Goal: Transaction & Acquisition: Download file/media

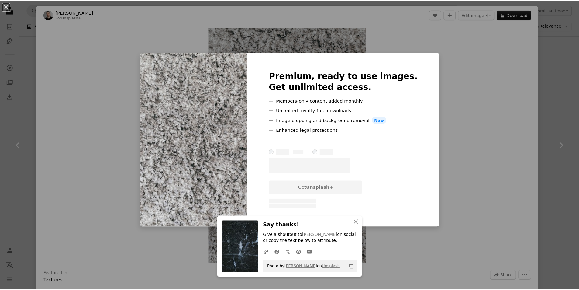
scroll to position [365, 0]
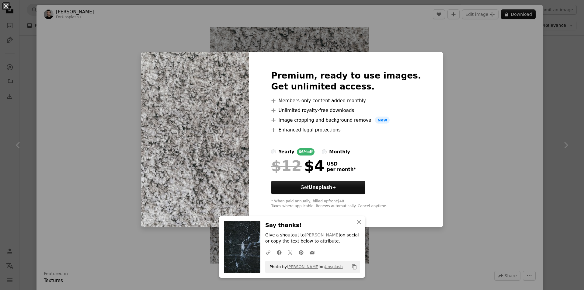
click at [555, 102] on div "An X shape Premium, ready to use images. Get unlimited access. A plus sign Memb…" at bounding box center [292, 145] width 584 height 290
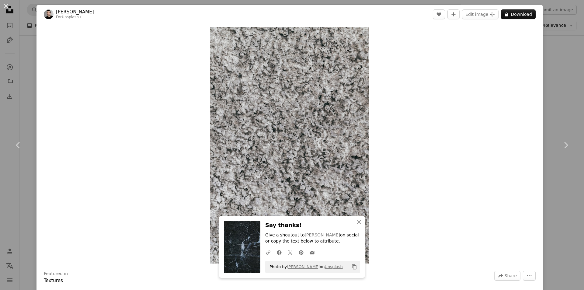
click at [12, 189] on div "An X shape Chevron left Chevron right [PERSON_NAME] For Unsplash+ A heart A plu…" at bounding box center [292, 145] width 584 height 290
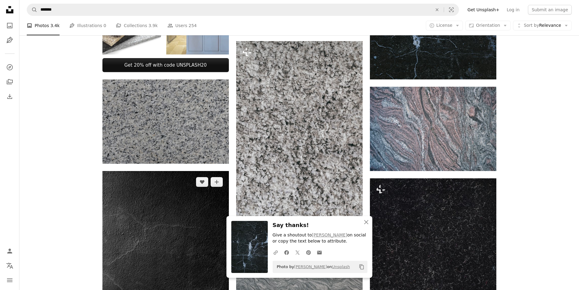
click at [165, 218] on img at bounding box center [165, 255] width 126 height 169
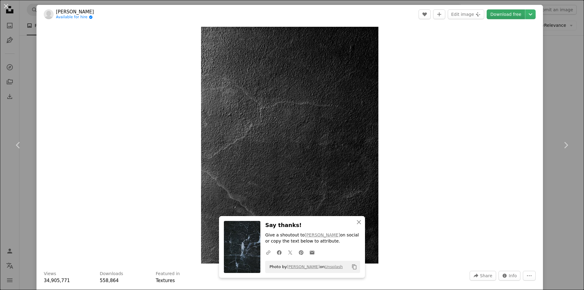
click at [506, 19] on link "Download free" at bounding box center [505, 14] width 38 height 10
click at [357, 223] on icon "An X shape" at bounding box center [358, 221] width 7 height 7
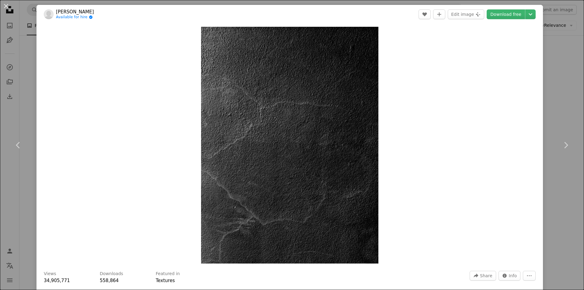
click at [1, 206] on div "An X shape Chevron left Chevron right [PERSON_NAME] Available for hire A checkm…" at bounding box center [292, 145] width 584 height 290
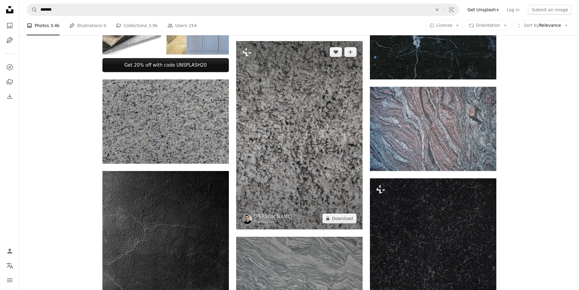
click at [298, 164] on img at bounding box center [299, 135] width 126 height 188
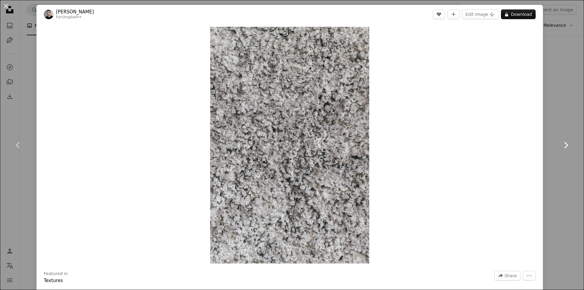
click at [561, 128] on link "Chevron right" at bounding box center [565, 145] width 36 height 58
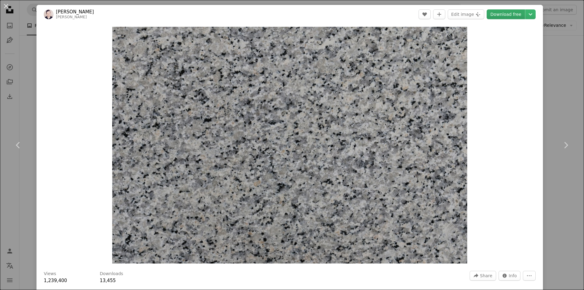
click at [505, 13] on link "Download free" at bounding box center [505, 14] width 38 height 10
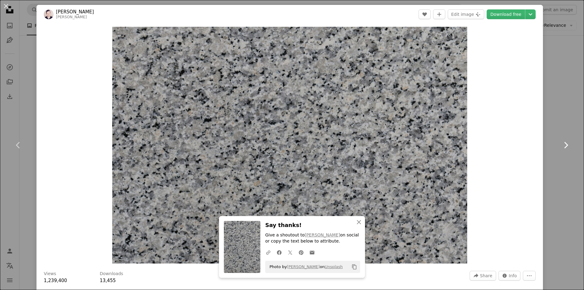
click at [564, 144] on icon "Chevron right" at bounding box center [566, 145] width 10 height 10
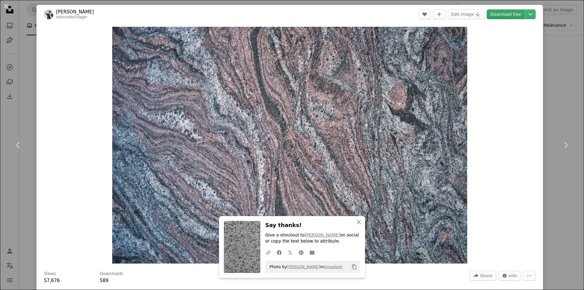
click at [506, 14] on link "Download free" at bounding box center [505, 14] width 38 height 10
click at [563, 148] on icon "Chevron right" at bounding box center [566, 145] width 10 height 10
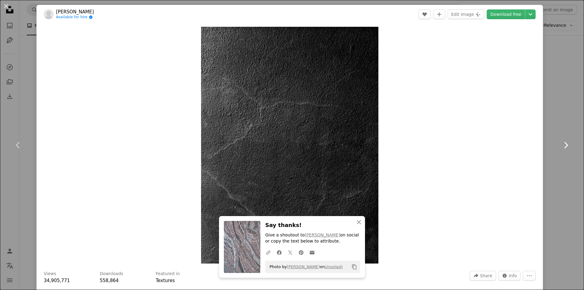
click at [563, 144] on icon "Chevron right" at bounding box center [566, 145] width 10 height 10
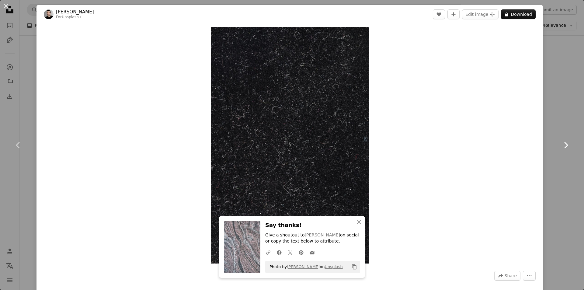
click at [565, 147] on icon "Chevron right" at bounding box center [566, 145] width 10 height 10
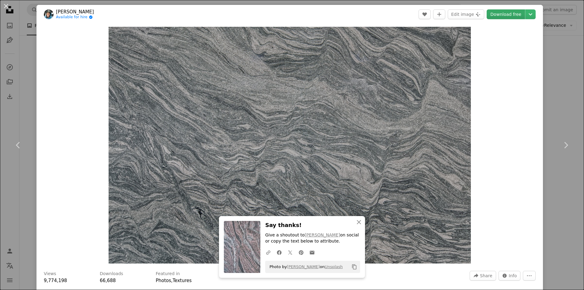
click at [499, 15] on link "Download free" at bounding box center [505, 14] width 38 height 10
click at [561, 147] on icon "Chevron right" at bounding box center [566, 145] width 10 height 10
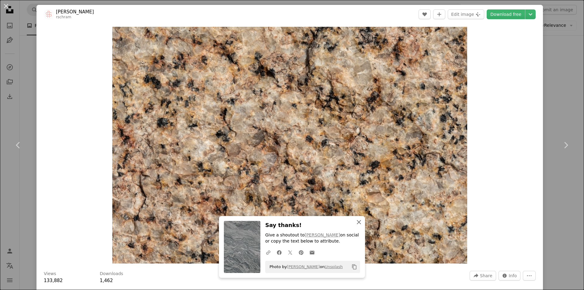
click at [356, 220] on icon "An X shape" at bounding box center [358, 221] width 7 height 7
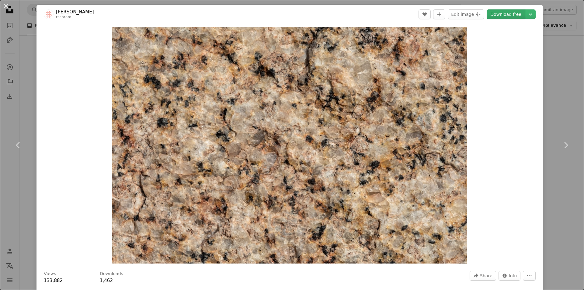
click at [501, 16] on link "Download free" at bounding box center [505, 14] width 38 height 10
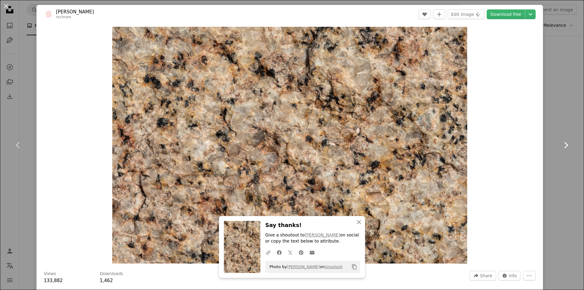
click at [564, 146] on icon "Chevron right" at bounding box center [566, 145] width 10 height 10
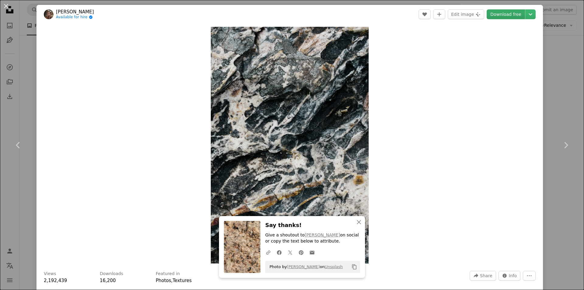
click at [505, 15] on link "Download free" at bounding box center [505, 14] width 38 height 10
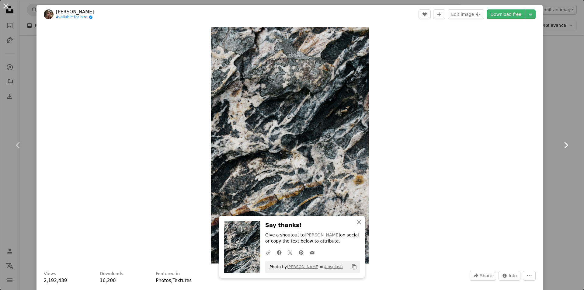
click at [561, 147] on icon "Chevron right" at bounding box center [566, 145] width 10 height 10
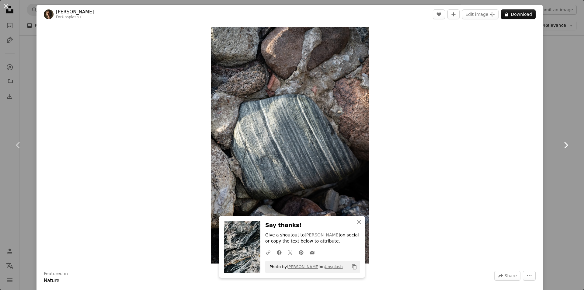
click at [561, 145] on icon "Chevron right" at bounding box center [566, 145] width 10 height 10
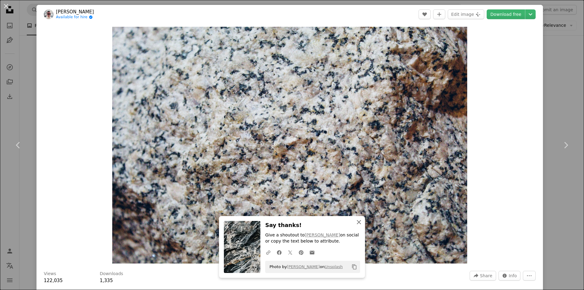
click at [357, 222] on icon "button" at bounding box center [359, 222] width 4 height 4
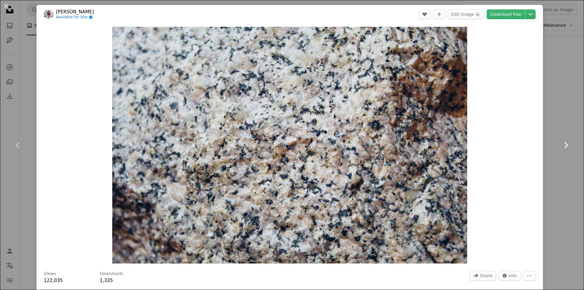
click at [564, 144] on icon "Chevron right" at bounding box center [566, 145] width 10 height 10
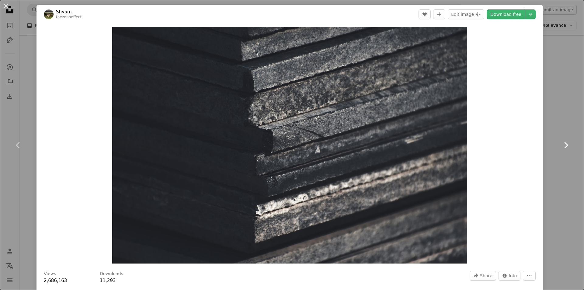
click at [564, 144] on icon "Chevron right" at bounding box center [566, 145] width 10 height 10
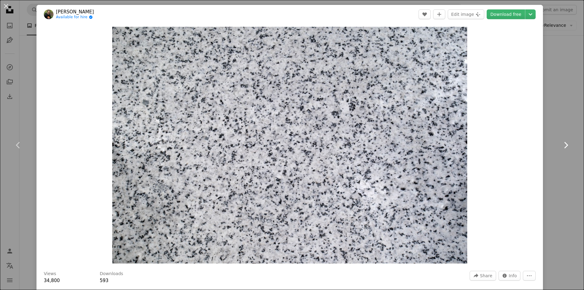
click at [564, 144] on icon "Chevron right" at bounding box center [566, 145] width 10 height 10
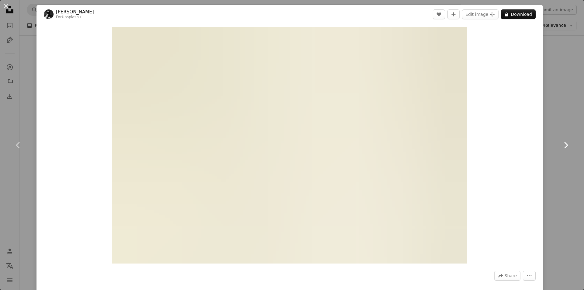
click at [561, 147] on icon "Chevron right" at bounding box center [566, 145] width 10 height 10
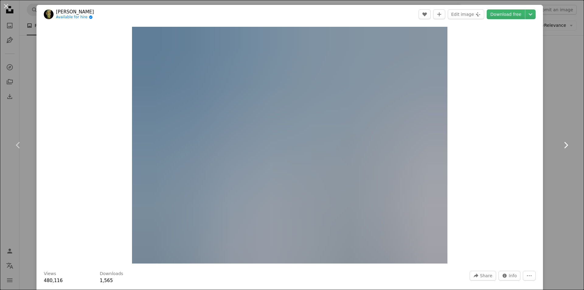
click at [561, 144] on icon "Chevron right" at bounding box center [566, 145] width 10 height 10
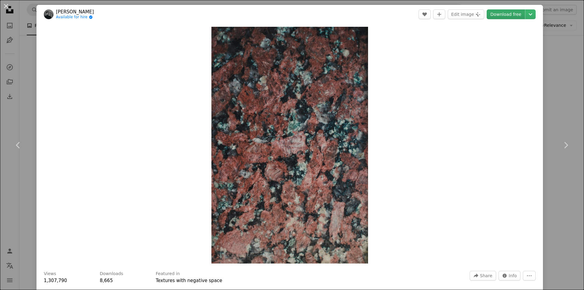
click at [503, 11] on link "Download free" at bounding box center [505, 14] width 38 height 10
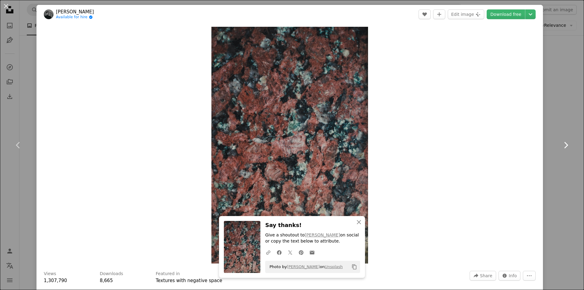
click at [564, 146] on icon "Chevron right" at bounding box center [566, 145] width 10 height 10
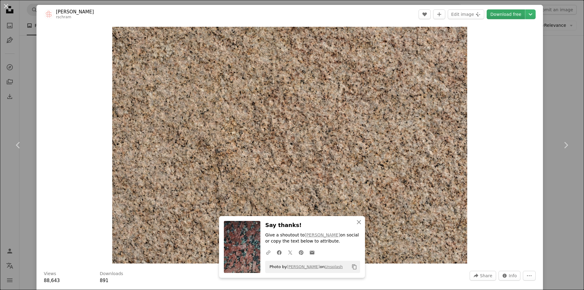
click at [508, 13] on link "Download free" at bounding box center [505, 14] width 38 height 10
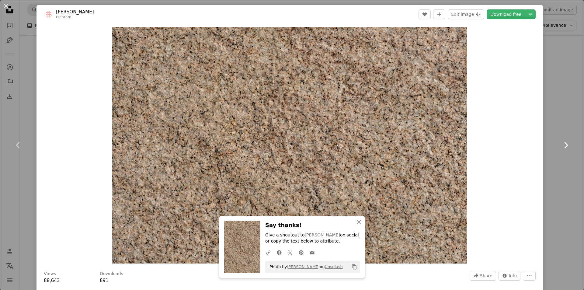
click at [563, 147] on icon "Chevron right" at bounding box center [566, 145] width 10 height 10
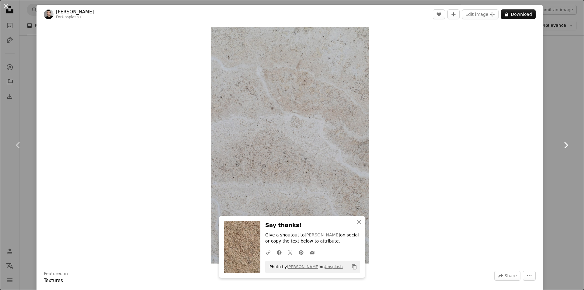
click at [563, 147] on icon "Chevron right" at bounding box center [566, 145] width 10 height 10
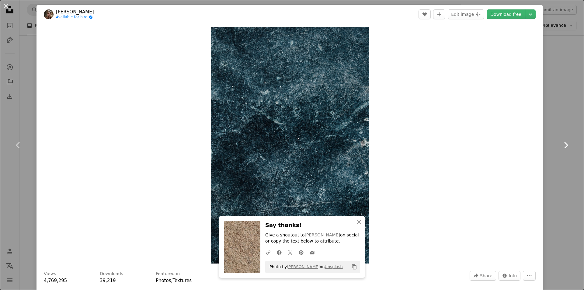
click at [561, 144] on icon "Chevron right" at bounding box center [566, 145] width 10 height 10
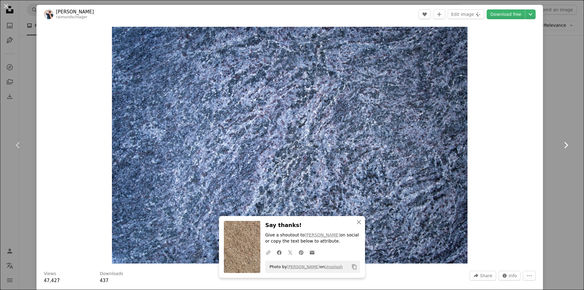
click at [561, 144] on icon "Chevron right" at bounding box center [566, 145] width 10 height 10
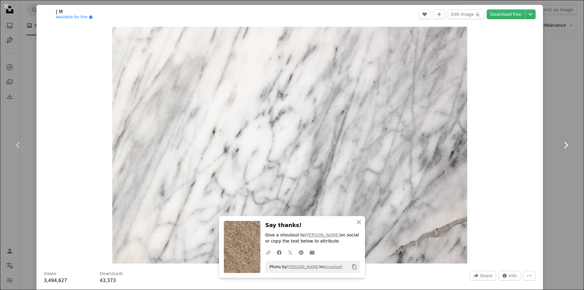
click at [561, 144] on icon "Chevron right" at bounding box center [566, 145] width 10 height 10
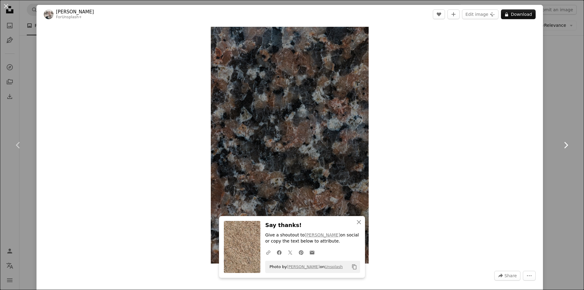
click at [561, 144] on icon "Chevron right" at bounding box center [566, 145] width 10 height 10
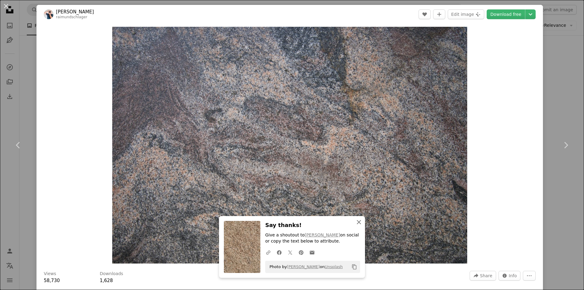
click at [358, 220] on icon "An X shape" at bounding box center [358, 221] width 7 height 7
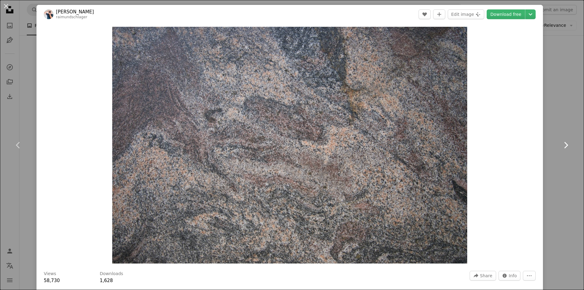
click at [565, 143] on icon "Chevron right" at bounding box center [566, 145] width 10 height 10
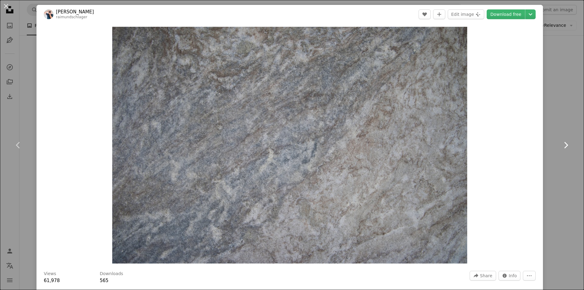
click at [565, 143] on icon "Chevron right" at bounding box center [566, 145] width 10 height 10
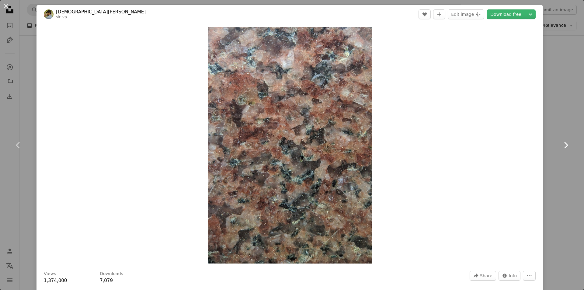
click at [565, 143] on icon "Chevron right" at bounding box center [566, 145] width 10 height 10
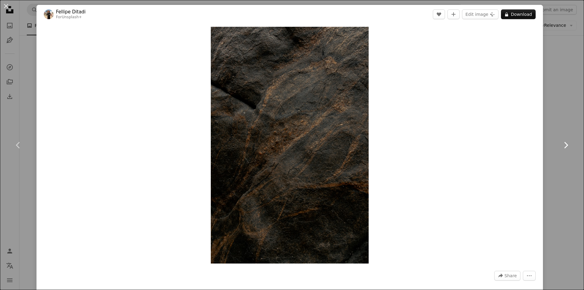
click at [565, 143] on icon "Chevron right" at bounding box center [566, 145] width 10 height 10
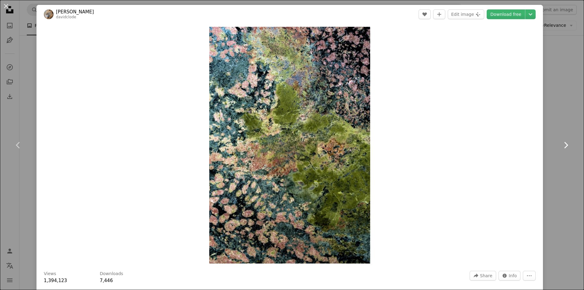
click at [565, 143] on icon "Chevron right" at bounding box center [566, 145] width 10 height 10
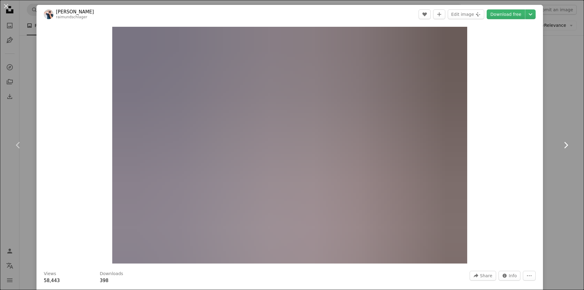
click at [565, 143] on icon "Chevron right" at bounding box center [566, 145] width 10 height 10
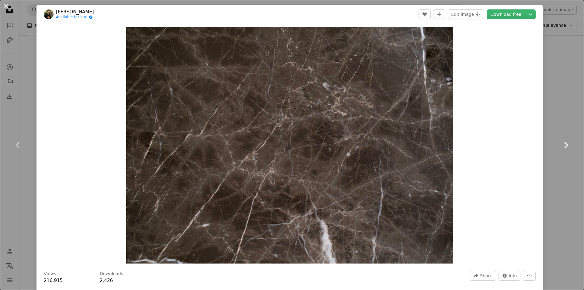
click at [565, 143] on icon "Chevron right" at bounding box center [566, 145] width 10 height 10
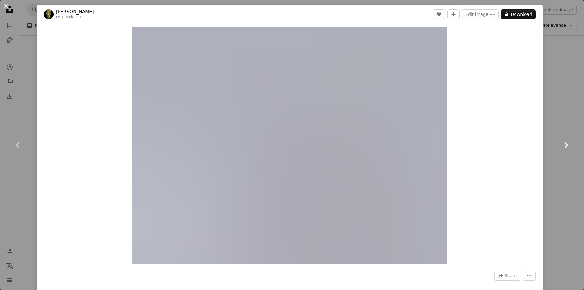
click at [565, 143] on icon "Chevron right" at bounding box center [566, 145] width 10 height 10
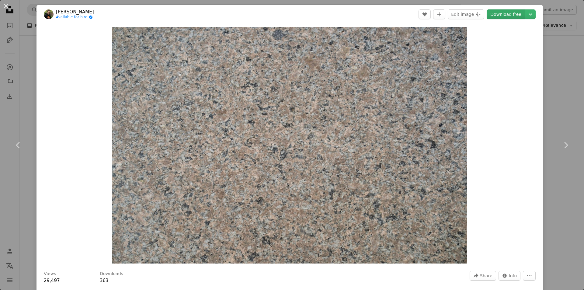
click at [506, 13] on link "Download free" at bounding box center [505, 14] width 38 height 10
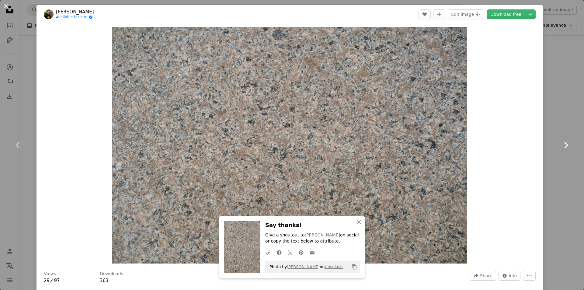
click at [561, 145] on icon "Chevron right" at bounding box center [566, 145] width 10 height 10
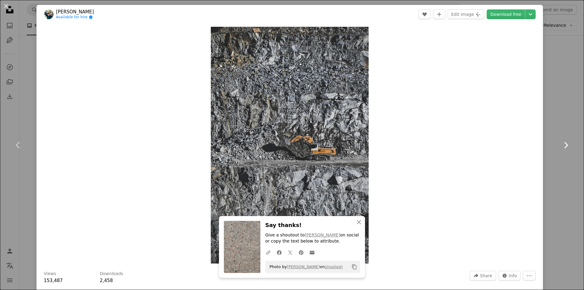
click at [561, 145] on icon "Chevron right" at bounding box center [566, 145] width 10 height 10
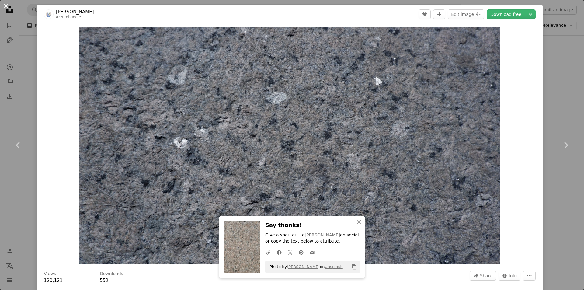
click at [6, 8] on button "An X shape" at bounding box center [5, 5] width 7 height 7
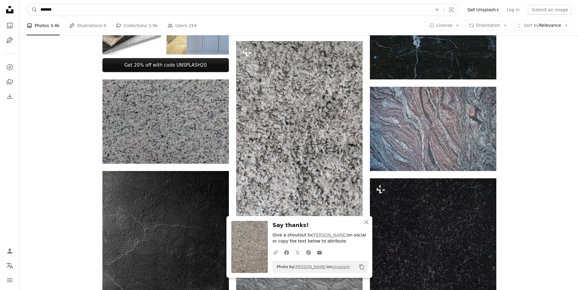
click at [88, 14] on input "*******" at bounding box center [233, 10] width 393 height 12
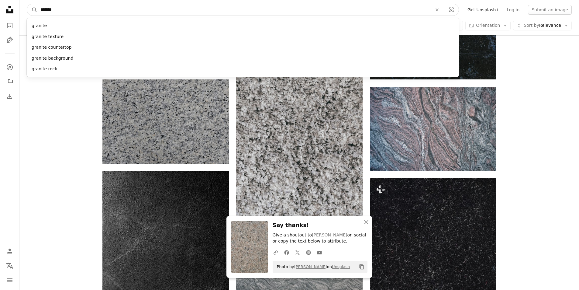
paste input "********"
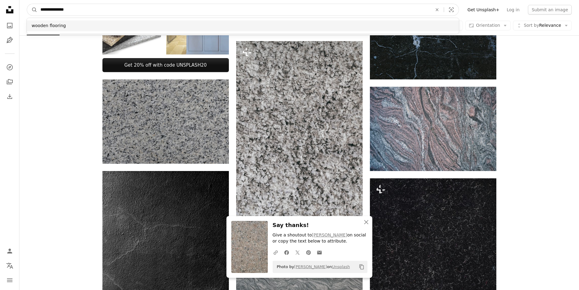
type input "**********"
click at [69, 20] on div "wooden flooring" at bounding box center [243, 26] width 432 height 16
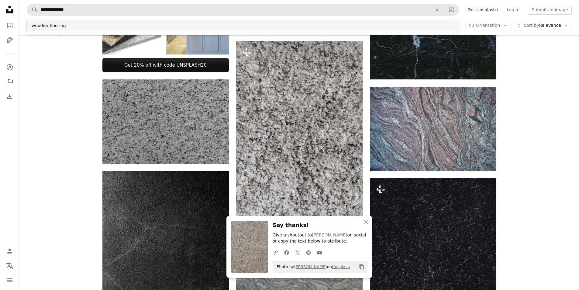
click at [74, 26] on div "wooden flooring" at bounding box center [243, 25] width 432 height 11
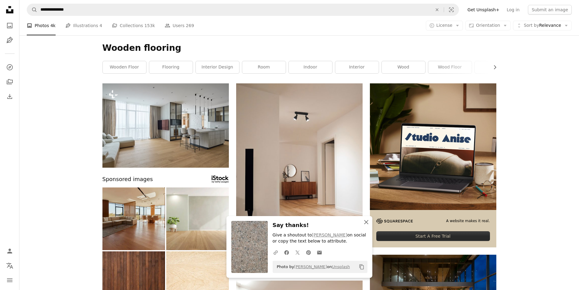
click at [366, 221] on icon "button" at bounding box center [366, 222] width 4 height 4
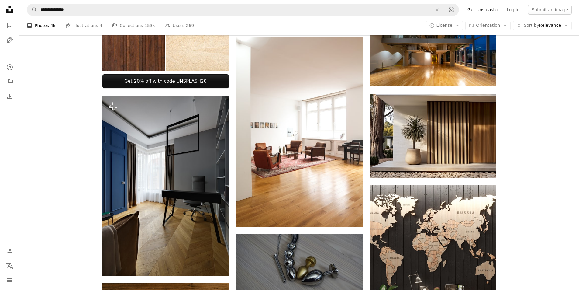
scroll to position [122, 0]
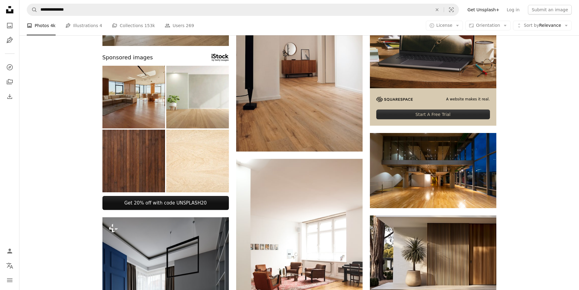
click at [143, 158] on img at bounding box center [133, 160] width 63 height 63
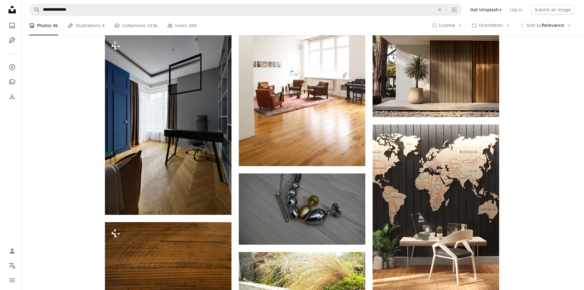
scroll to position [426, 0]
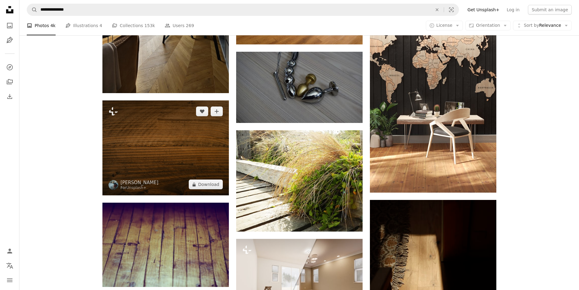
click at [166, 179] on img at bounding box center [165, 147] width 126 height 95
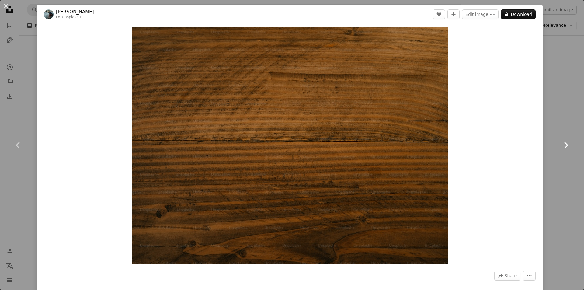
click at [564, 143] on icon at bounding box center [566, 145] width 4 height 6
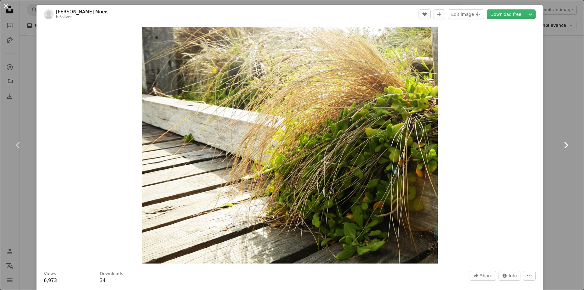
click at [564, 143] on icon at bounding box center [566, 145] width 4 height 6
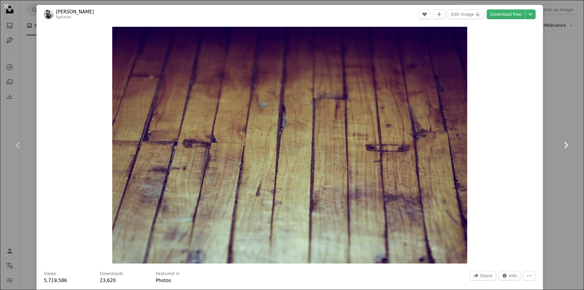
click at [564, 143] on icon at bounding box center [566, 145] width 4 height 6
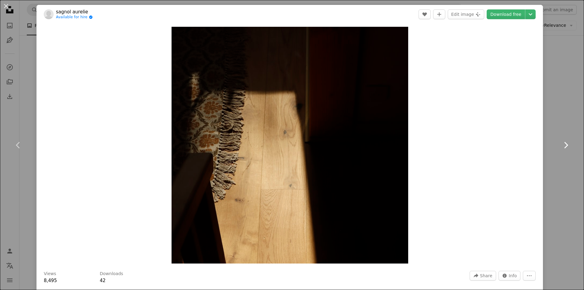
click at [564, 143] on icon at bounding box center [566, 145] width 4 height 6
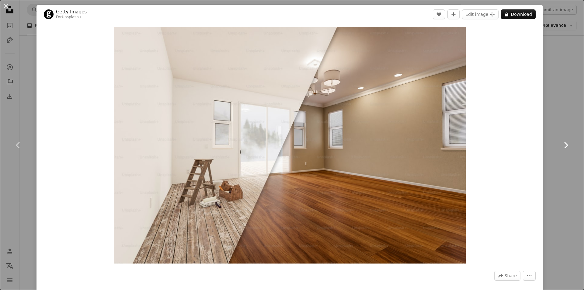
click at [564, 143] on icon at bounding box center [566, 145] width 4 height 6
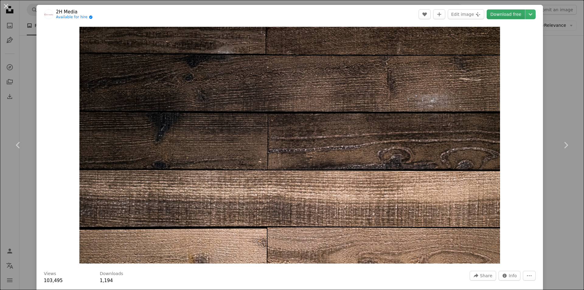
click at [511, 14] on link "Download free" at bounding box center [505, 14] width 38 height 10
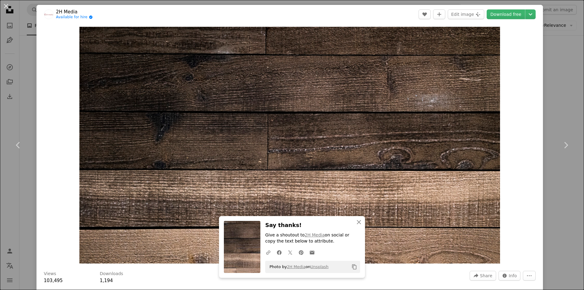
drag, startPoint x: 524, startPoint y: 113, endPoint x: 529, endPoint y: 123, distance: 11.6
click at [524, 113] on div "Zoom in" at bounding box center [289, 145] width 506 height 243
click at [564, 145] on icon "Chevron right" at bounding box center [566, 145] width 10 height 10
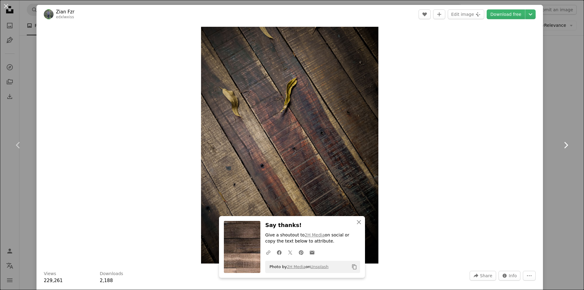
click at [564, 145] on icon "Chevron right" at bounding box center [566, 145] width 10 height 10
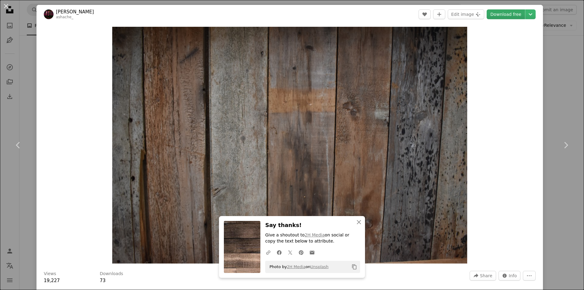
click at [513, 13] on link "Download free" at bounding box center [505, 14] width 38 height 10
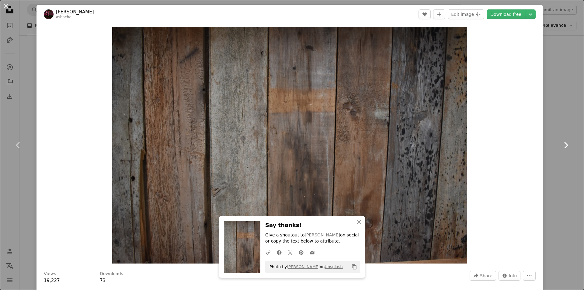
click at [561, 142] on icon "Chevron right" at bounding box center [566, 145] width 10 height 10
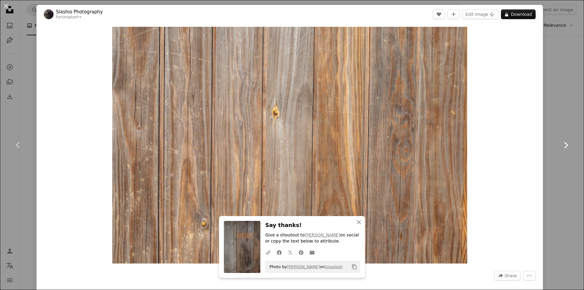
click at [563, 144] on icon "Chevron right" at bounding box center [566, 145] width 10 height 10
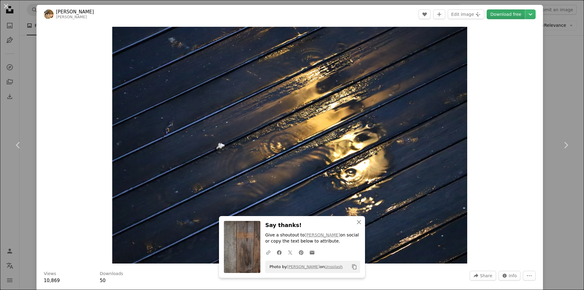
click at [503, 15] on link "Download free" at bounding box center [505, 14] width 38 height 10
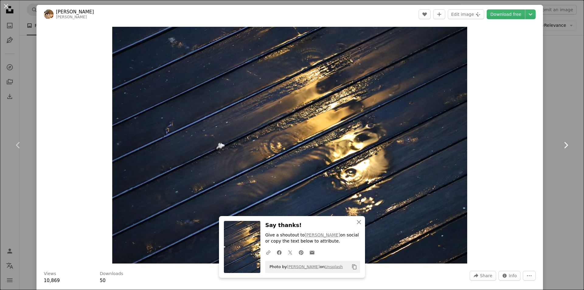
click at [563, 143] on icon "Chevron right" at bounding box center [566, 145] width 10 height 10
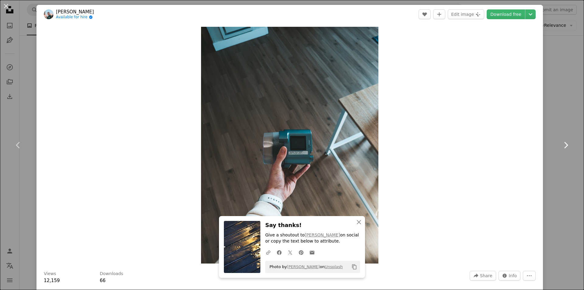
click at [563, 143] on icon "Chevron right" at bounding box center [566, 145] width 10 height 10
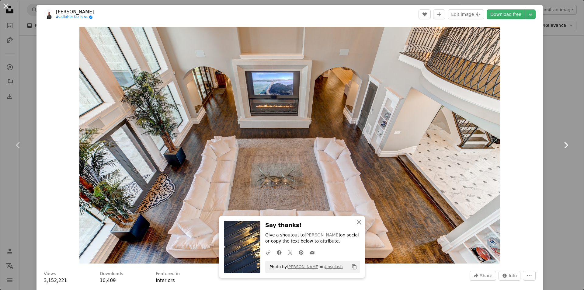
click at [563, 143] on icon "Chevron right" at bounding box center [566, 145] width 10 height 10
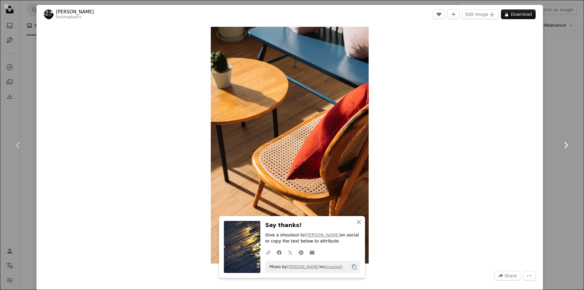
click at [563, 143] on icon "Chevron right" at bounding box center [566, 145] width 10 height 10
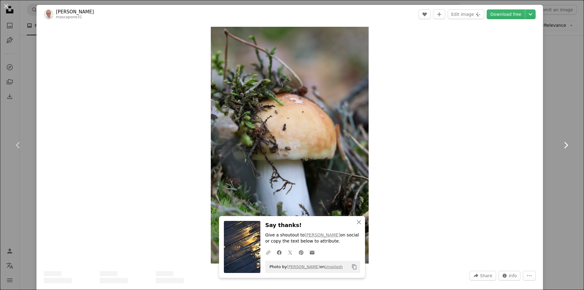
click at [563, 143] on icon "Chevron right" at bounding box center [566, 145] width 10 height 10
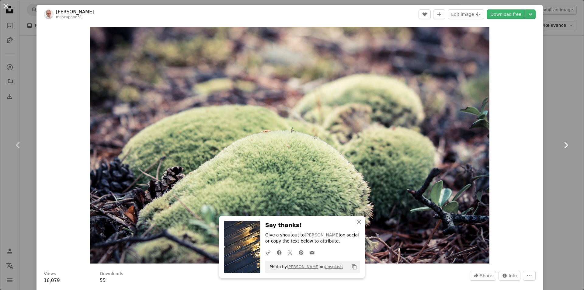
click at [559, 139] on link "Chevron right" at bounding box center [565, 145] width 36 height 58
